Goal: Task Accomplishment & Management: Complete application form

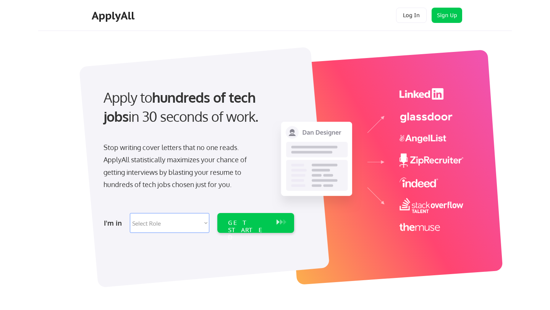
click at [163, 225] on select "Select Role Software Engineering Product Management Customer Success Sales UI/U…" at bounding box center [170, 223] width 80 height 20
select select ""sales0""
click at [130, 213] on select "Select Role Software Engineering Product Management Customer Success Sales UI/U…" at bounding box center [170, 223] width 80 height 20
select select ""sales0""
click at [235, 220] on div "GET STARTED" at bounding box center [248, 230] width 41 height 22
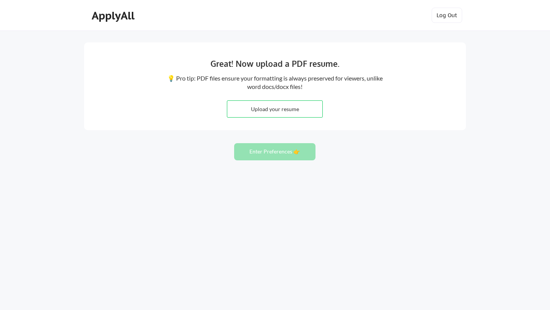
click at [286, 109] on input "file" at bounding box center [274, 109] width 95 height 16
type input "C:\fakepath\JSutherlin Resume Updated 2025.pdf"
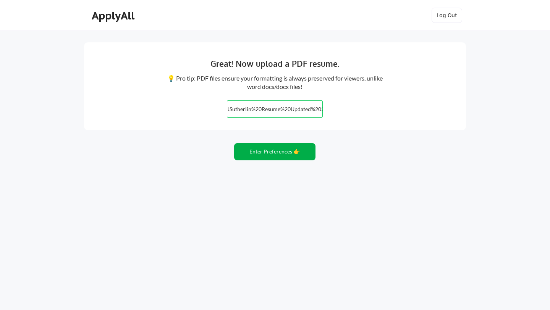
click at [294, 151] on button "Enter Preferences 👉" at bounding box center [274, 151] width 81 height 17
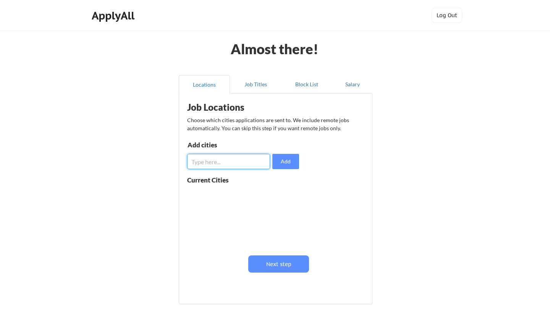
click at [238, 161] on input "input" at bounding box center [228, 161] width 83 height 15
type input "s"
type input "San Francisco, CA"
click at [284, 164] on button "Add" at bounding box center [286, 161] width 27 height 15
click at [244, 164] on input "input" at bounding box center [228, 161] width 83 height 15
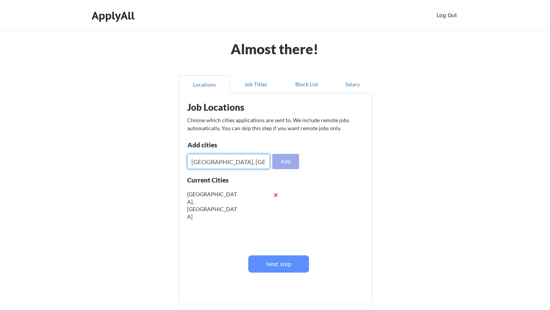
type input "Oakland, CA"
click at [288, 162] on button "Add" at bounding box center [286, 161] width 27 height 15
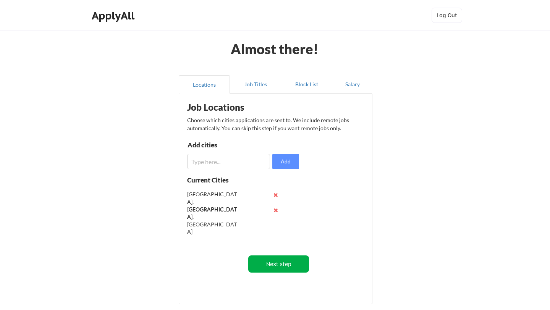
click at [284, 260] on button "Next step" at bounding box center [278, 264] width 61 height 17
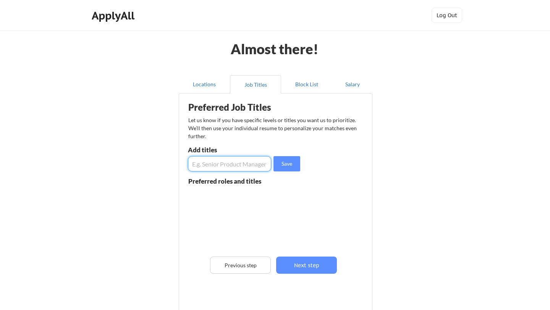
click at [230, 165] on input "input" at bounding box center [229, 163] width 83 height 15
type input "Business Development Representative"
click at [281, 164] on button "Save" at bounding box center [287, 163] width 27 height 15
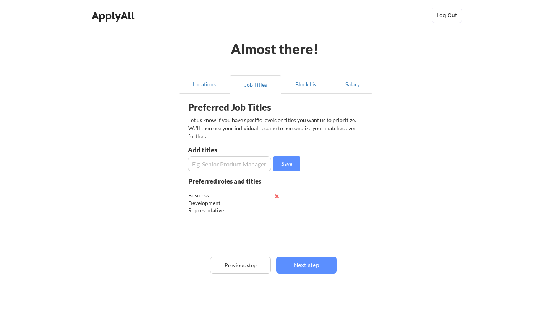
click at [239, 164] on input "input" at bounding box center [229, 163] width 83 height 15
type input "Sales Development Representative"
click at [279, 165] on button "Save" at bounding box center [287, 163] width 27 height 15
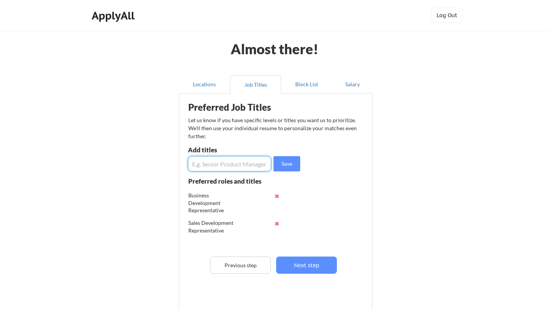
click at [247, 164] on input "input" at bounding box center [229, 163] width 83 height 15
type input "Account Executive"
click at [287, 167] on button "Save" at bounding box center [287, 163] width 27 height 15
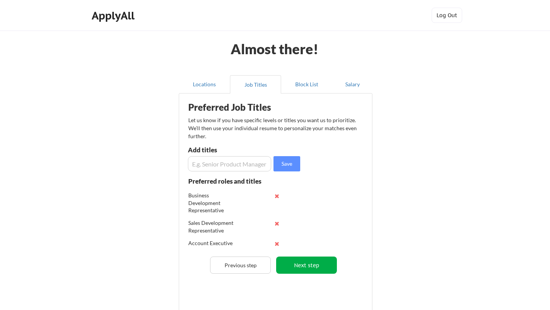
click at [321, 263] on button "Next step" at bounding box center [306, 265] width 61 height 17
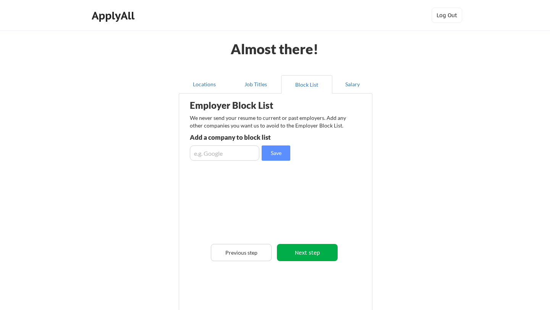
click at [304, 252] on button "Next step" at bounding box center [307, 252] width 61 height 17
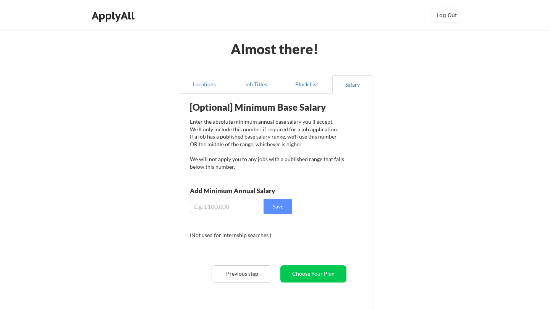
click at [232, 202] on input "input" at bounding box center [225, 206] width 70 height 15
type input "$75,000"
click at [275, 205] on button "Save" at bounding box center [278, 206] width 29 height 15
click at [315, 273] on button "Submit" at bounding box center [314, 274] width 66 height 17
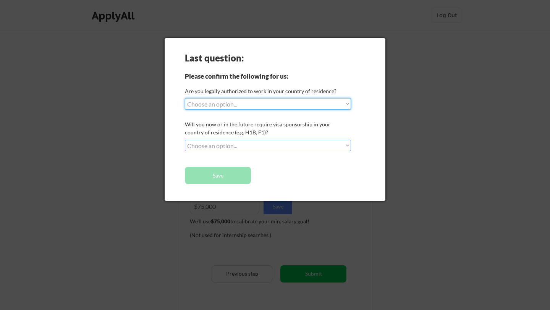
click at [256, 109] on select "Choose an option... Yes, I am a US Citizen Yes, I am a Canadian Citizen Yes, I …" at bounding box center [268, 103] width 166 height 11
select select ""yes__i_am_a_us_citizen""
click at [185, 98] on select "Choose an option... Yes, I am a US Citizen Yes, I am a Canadian Citizen Yes, I …" at bounding box center [268, 103] width 166 height 11
click at [253, 145] on select "Choose an option... No, I will not need sponsorship Yes, I will need sponsorship" at bounding box center [268, 145] width 166 height 11
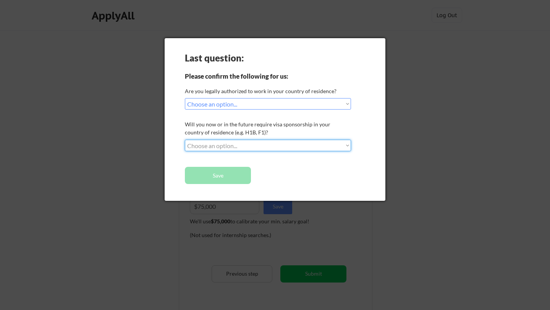
select select ""no__i_will_not_need_sponsorship""
click at [185, 140] on select "Choose an option... No, I will not need sponsorship Yes, I will need sponsorship" at bounding box center [268, 145] width 166 height 11
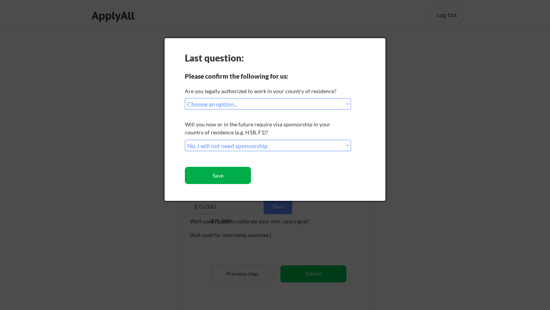
click at [230, 177] on button "Save" at bounding box center [218, 175] width 66 height 17
